Goal: Information Seeking & Learning: Check status

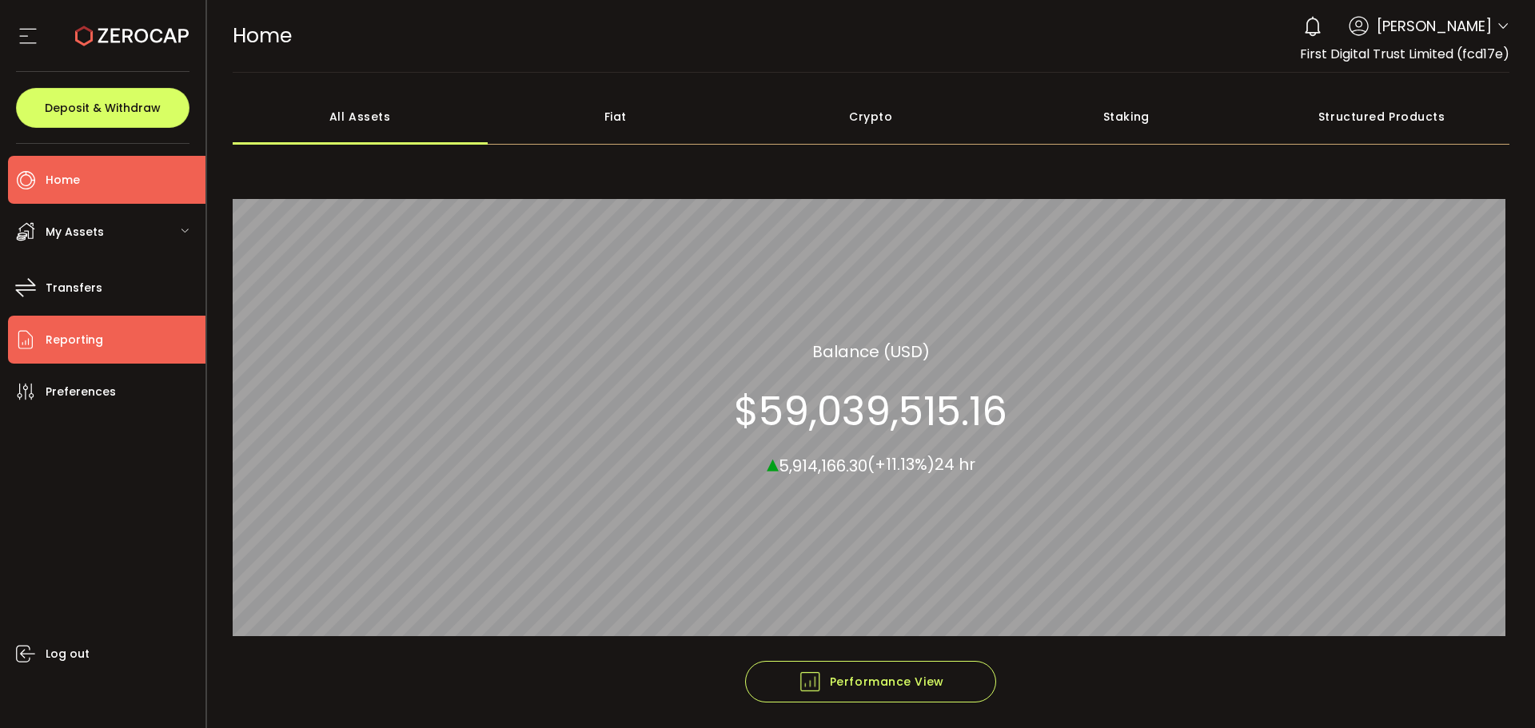
click at [59, 347] on span "Reporting" at bounding box center [75, 340] width 58 height 23
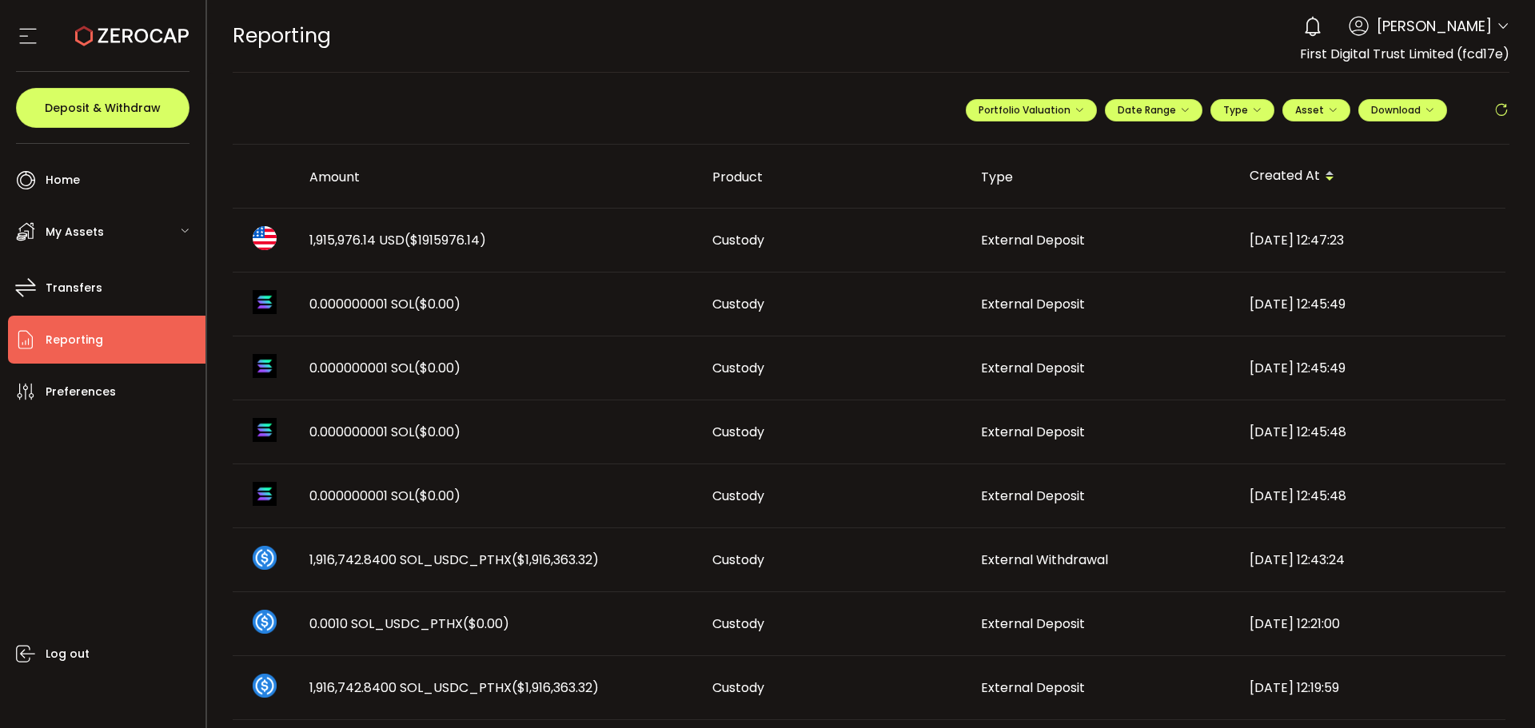
click at [453, 237] on span "($1915976.14)" at bounding box center [445, 240] width 82 height 18
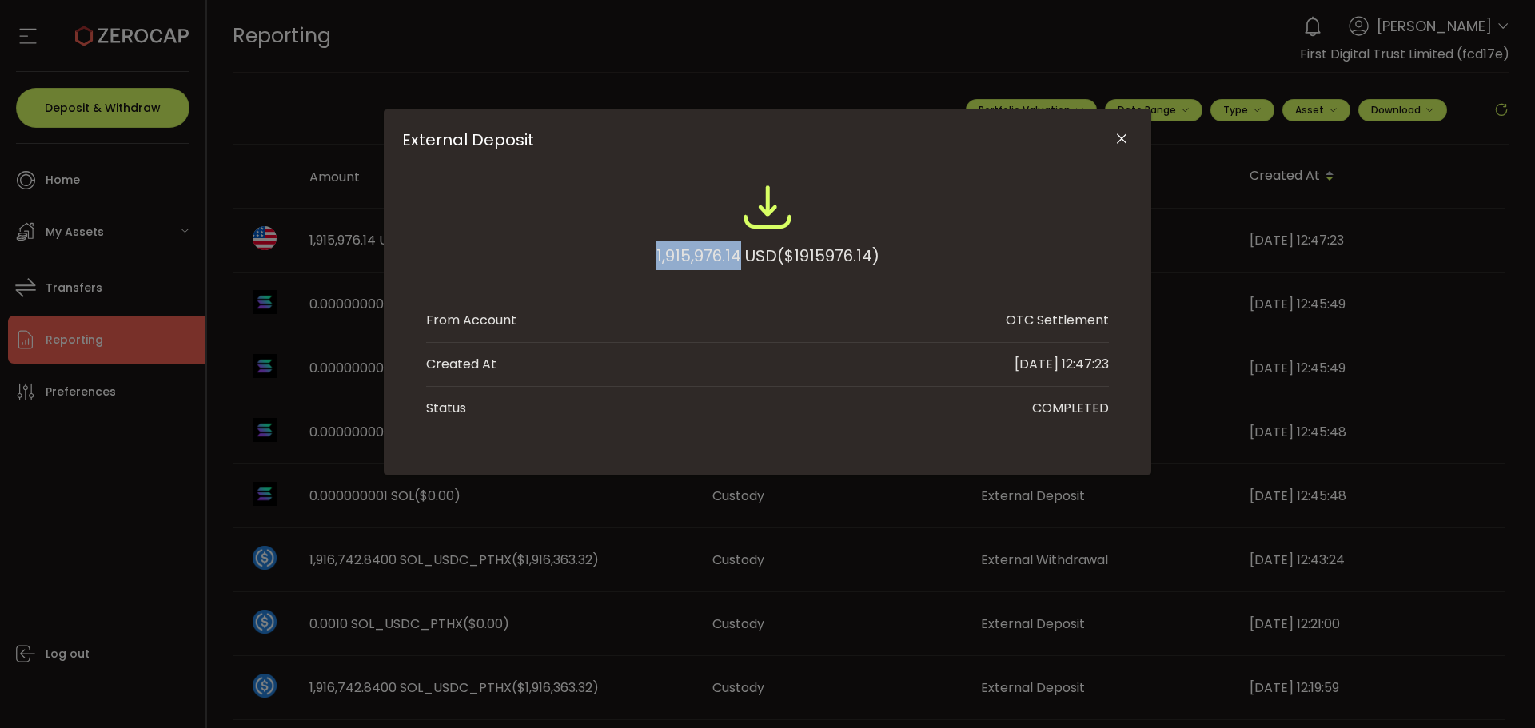
drag, startPoint x: 651, startPoint y: 252, endPoint x: 738, endPoint y: 253, distance: 86.3
click at [738, 253] on div "1,915,976.14 USD ($1915976.14)" at bounding box center [767, 233] width 683 height 105
copy div "1,915,976.14"
click at [1114, 133] on icon "Close" at bounding box center [1122, 139] width 16 height 16
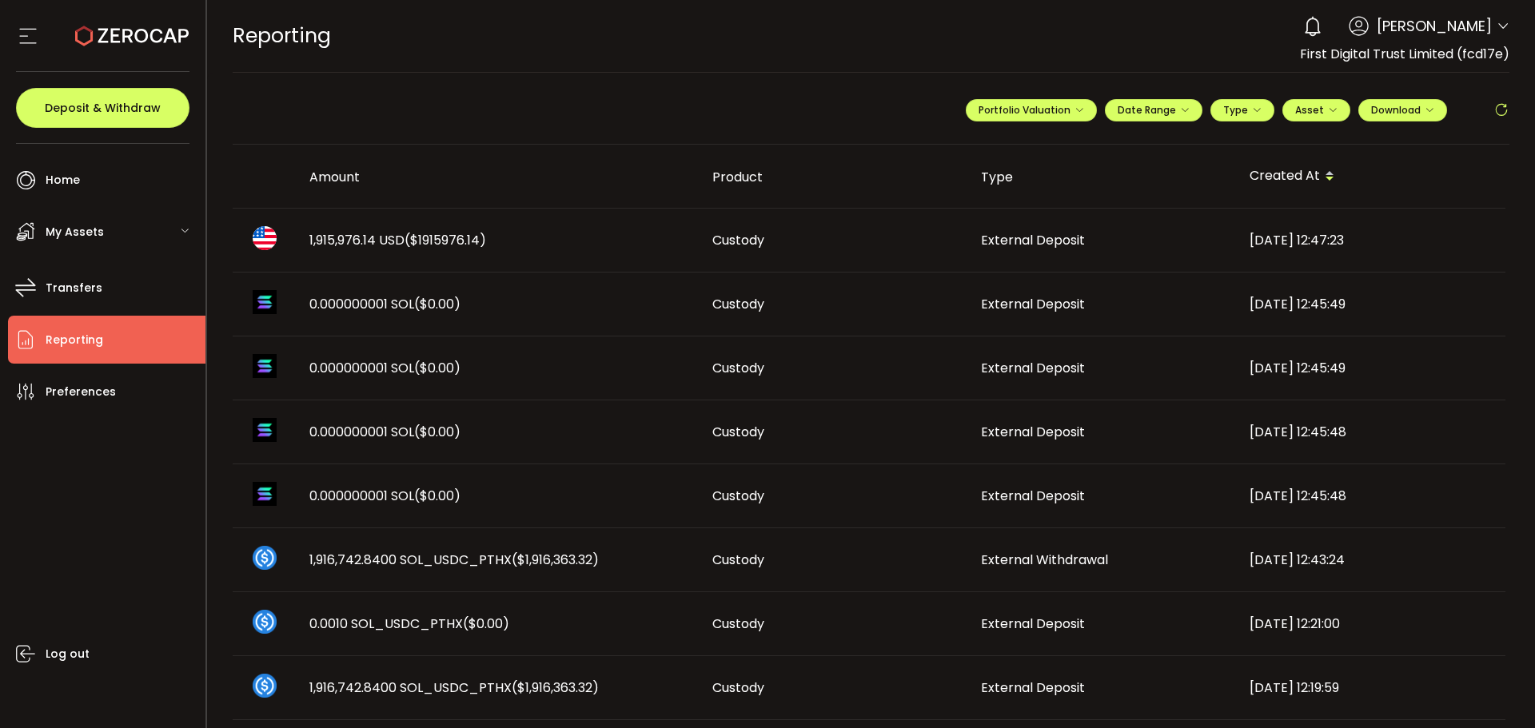
click at [74, 333] on span "Reporting" at bounding box center [75, 340] width 58 height 23
click at [94, 289] on span "Transfers" at bounding box center [74, 288] width 57 height 23
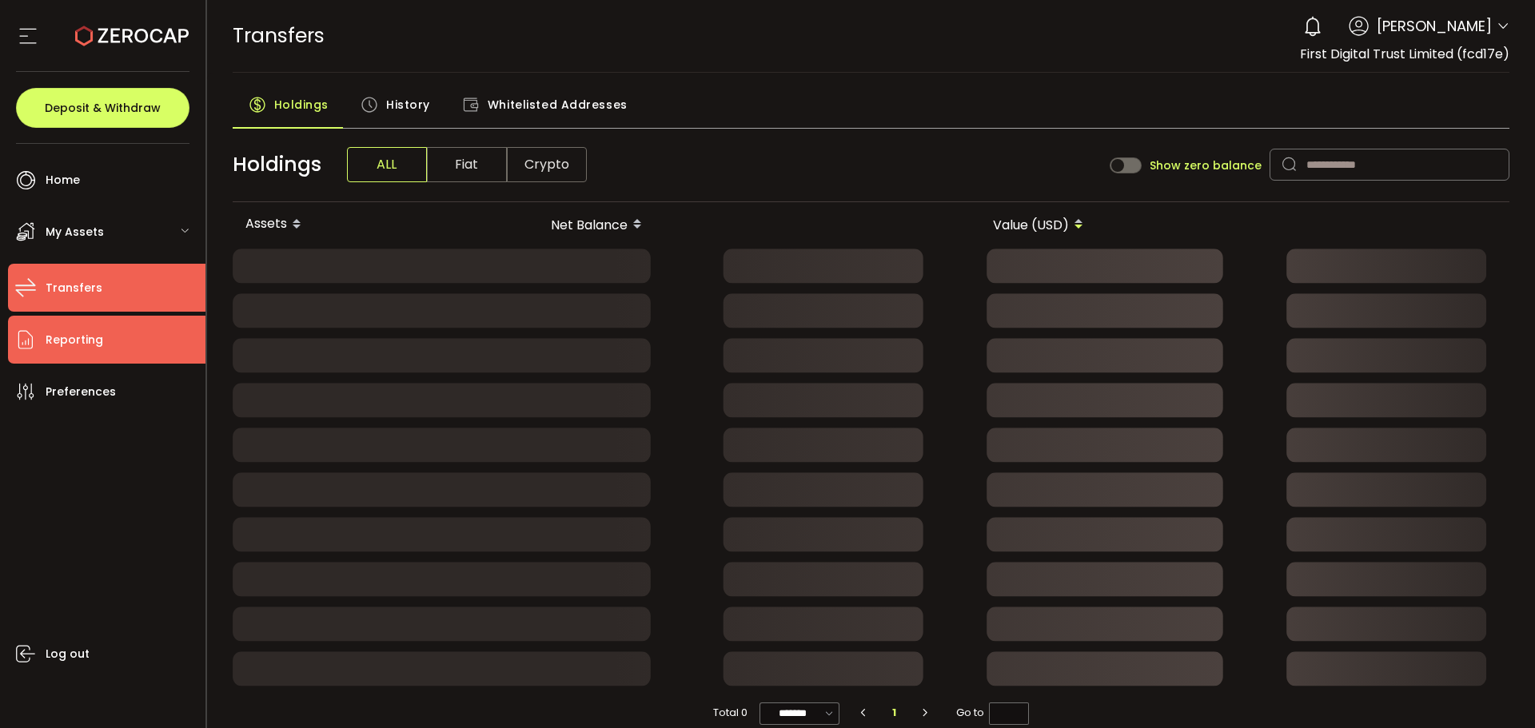
click at [102, 348] on li "Reporting" at bounding box center [106, 340] width 197 height 48
